Goal: Information Seeking & Learning: Compare options

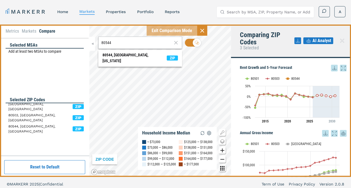
scroll to position [37, 0]
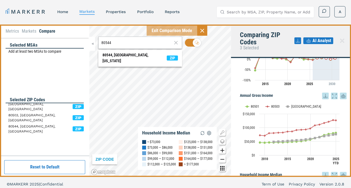
click at [107, 17] on div "MARKERR home markets properties Portfolio reports Search by MSA, ZIP, Property …" at bounding box center [175, 11] width 351 height 22
click at [126, 18] on div "MARKERR home markets properties Portfolio reports Search by MSA, ZIP, Property …" at bounding box center [175, 11] width 351 height 22
click at [123, 11] on link "properties" at bounding box center [116, 11] width 20 height 4
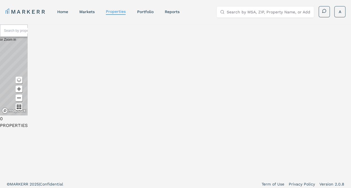
click at [28, 37] on div at bounding box center [14, 31] width 28 height 12
click at [46, 34] on input "text" at bounding box center [25, 31] width 42 height 6
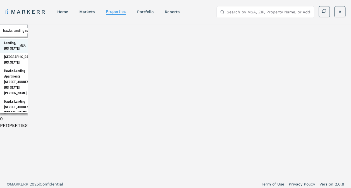
type input "hawks landing nampa"
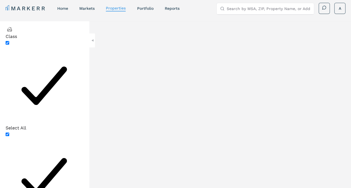
drag, startPoint x: 276, startPoint y: 30, endPoint x: 305, endPoint y: 34, distance: 29.4
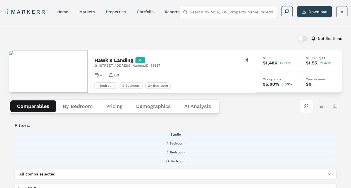
click at [193, 98] on div "Comparables By Bedroom Pricing Demographics AI Analysis Card view Table view Ma…" at bounding box center [175, 106] width 333 height 27
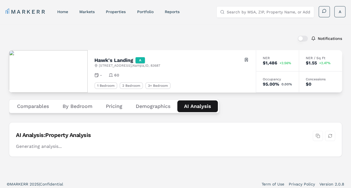
click at [196, 104] on Analysis "AI Analysis" at bounding box center [197, 107] width 40 height 12
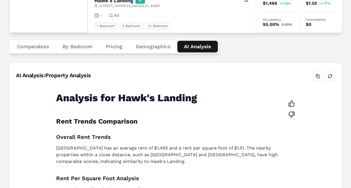
scroll to position [14, 0]
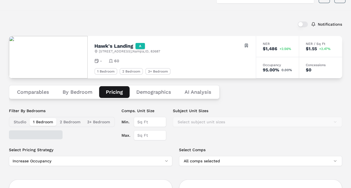
click at [118, 87] on button "Pricing" at bounding box center [114, 92] width 30 height 12
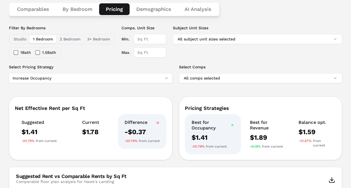
scroll to position [98, 0]
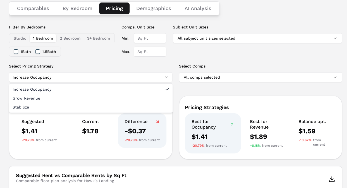
click at [135, 75] on html "MARKERR home markets properties Portfolio reports Search by MSA, ZIP, Property …" at bounding box center [175, 178] width 351 height 552
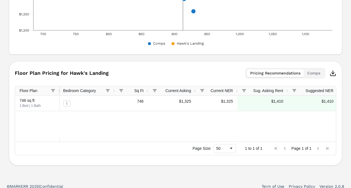
scroll to position [0, 0]
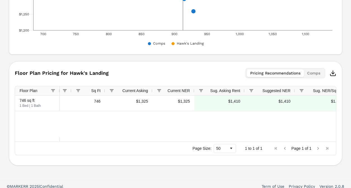
drag, startPoint x: 281, startPoint y: 143, endPoint x: 304, endPoint y: 142, distance: 23.2
click at [283, 143] on div "Page Size: 50 1 to 1 of 1 Page 1 of 1" at bounding box center [175, 148] width 321 height 13
drag, startPoint x: 304, startPoint y: 142, endPoint x: 331, endPoint y: 140, distance: 26.9
click at [330, 140] on div "Drag here to set row groups Drag here to set column labels Floor Plan Bedroom C…" at bounding box center [175, 120] width 321 height 69
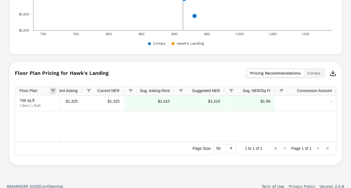
click at [52, 90] on span at bounding box center [53, 90] width 4 height 4
click at [312, 77] on div "Pricing Recommendations Comps" at bounding box center [285, 73] width 80 height 10
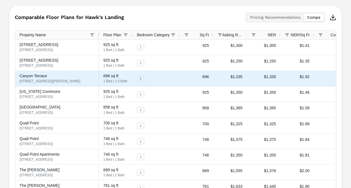
scroll to position [442, 0]
